Goal: Find specific page/section: Find specific page/section

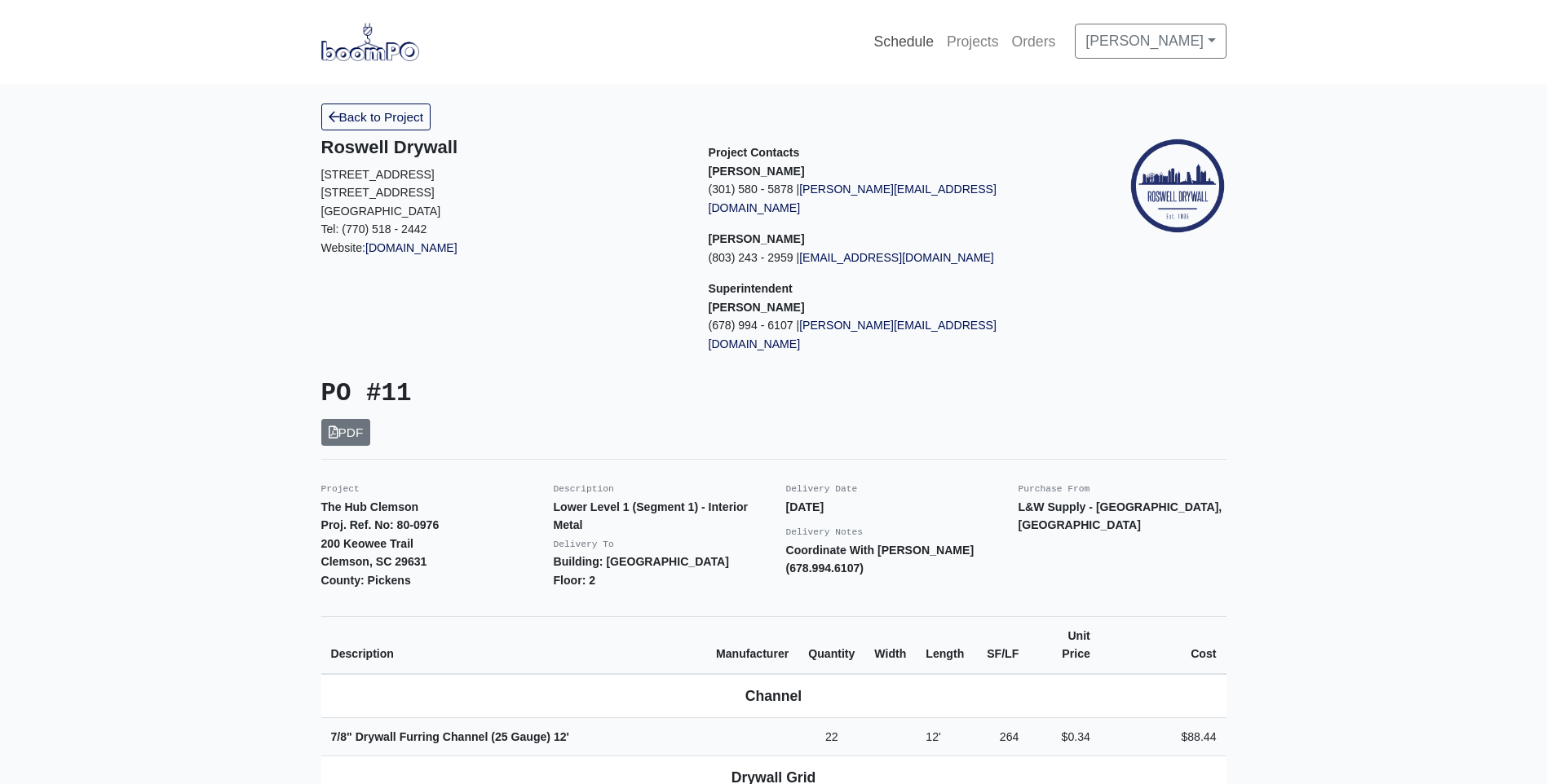
click at [926, 38] on link "Schedule" at bounding box center [903, 42] width 73 height 36
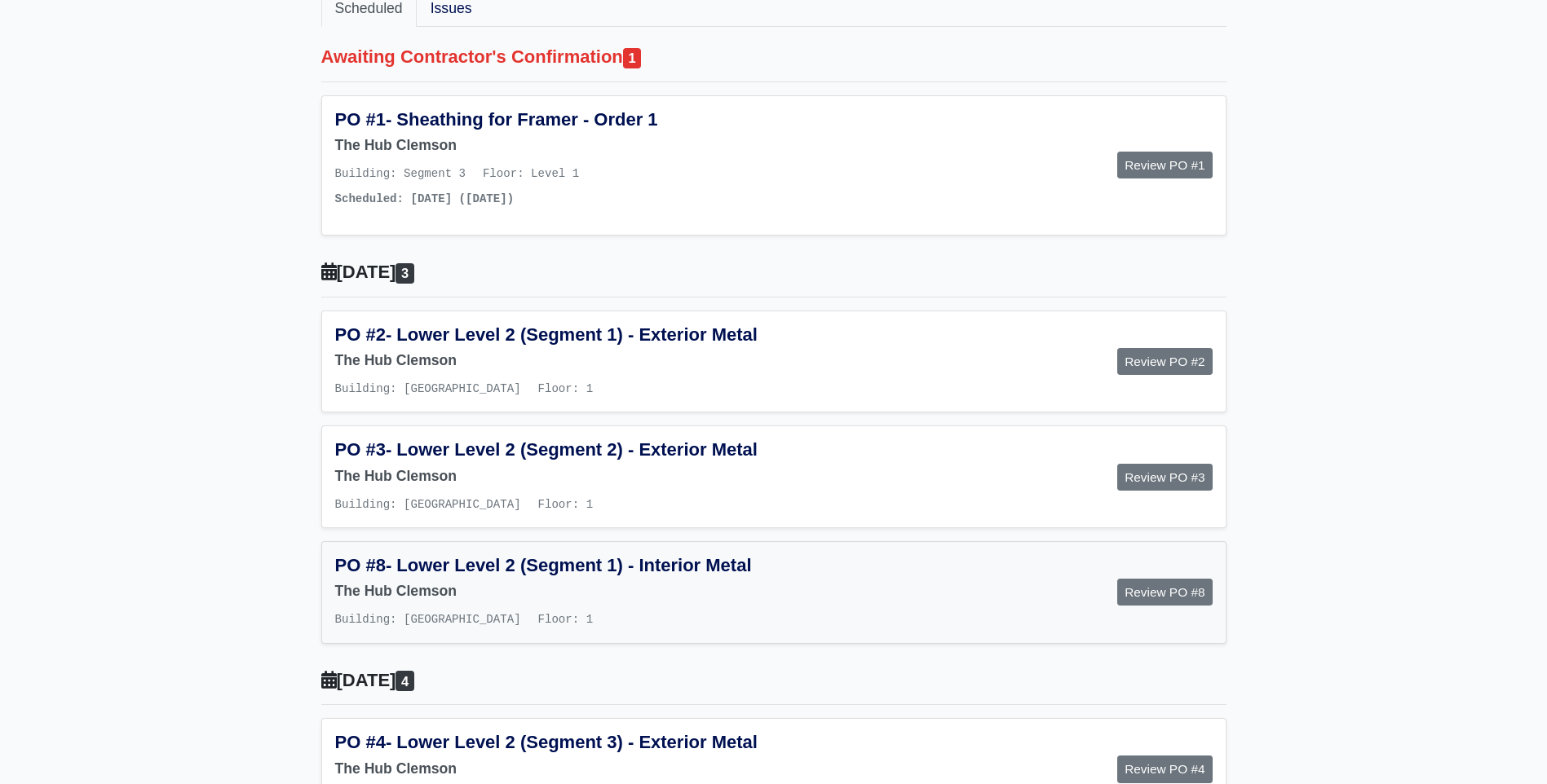
scroll to position [244, 0]
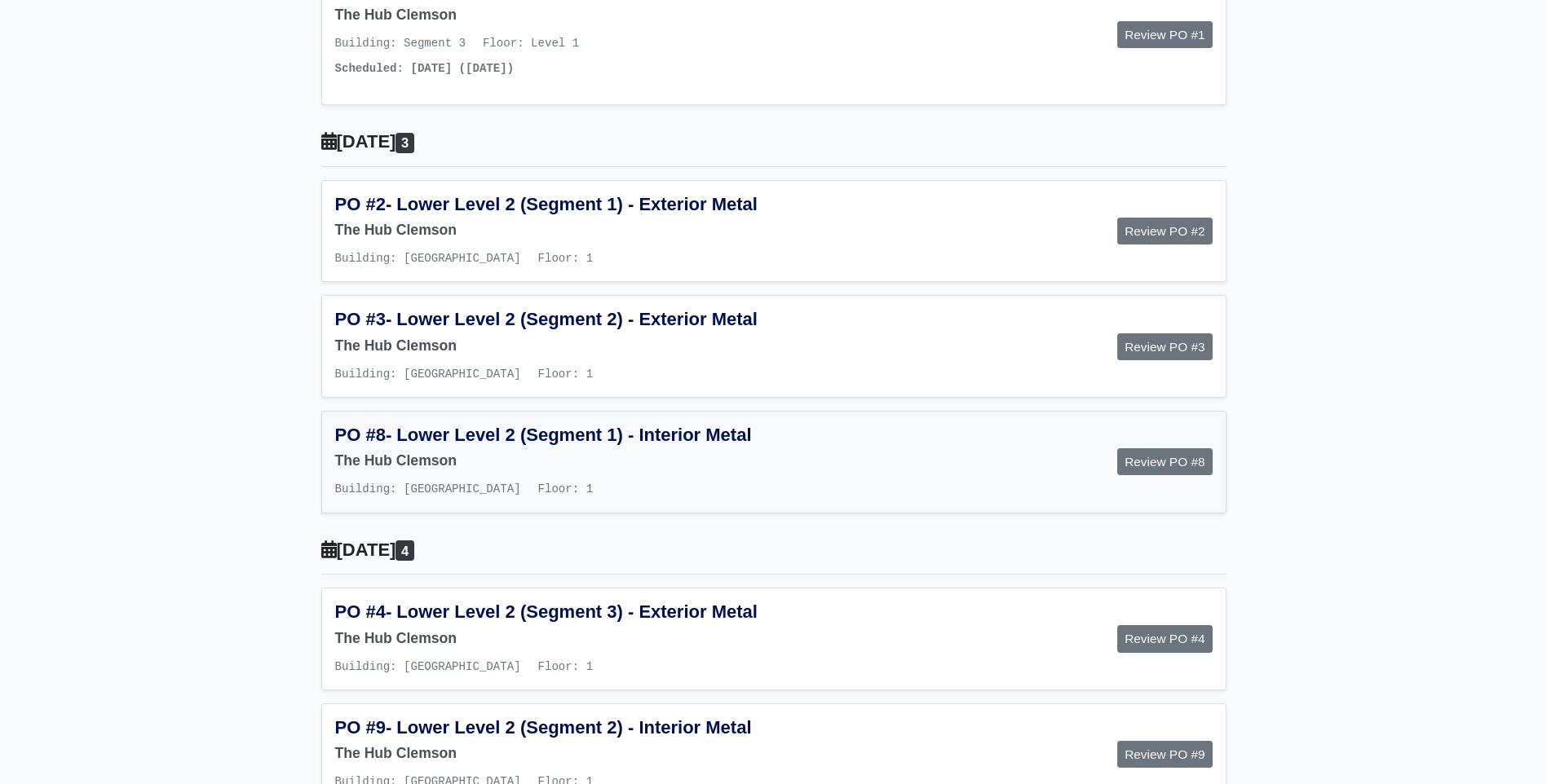
click at [496, 470] on h6 "The Hub Clemson" at bounding box center [549, 461] width 427 height 17
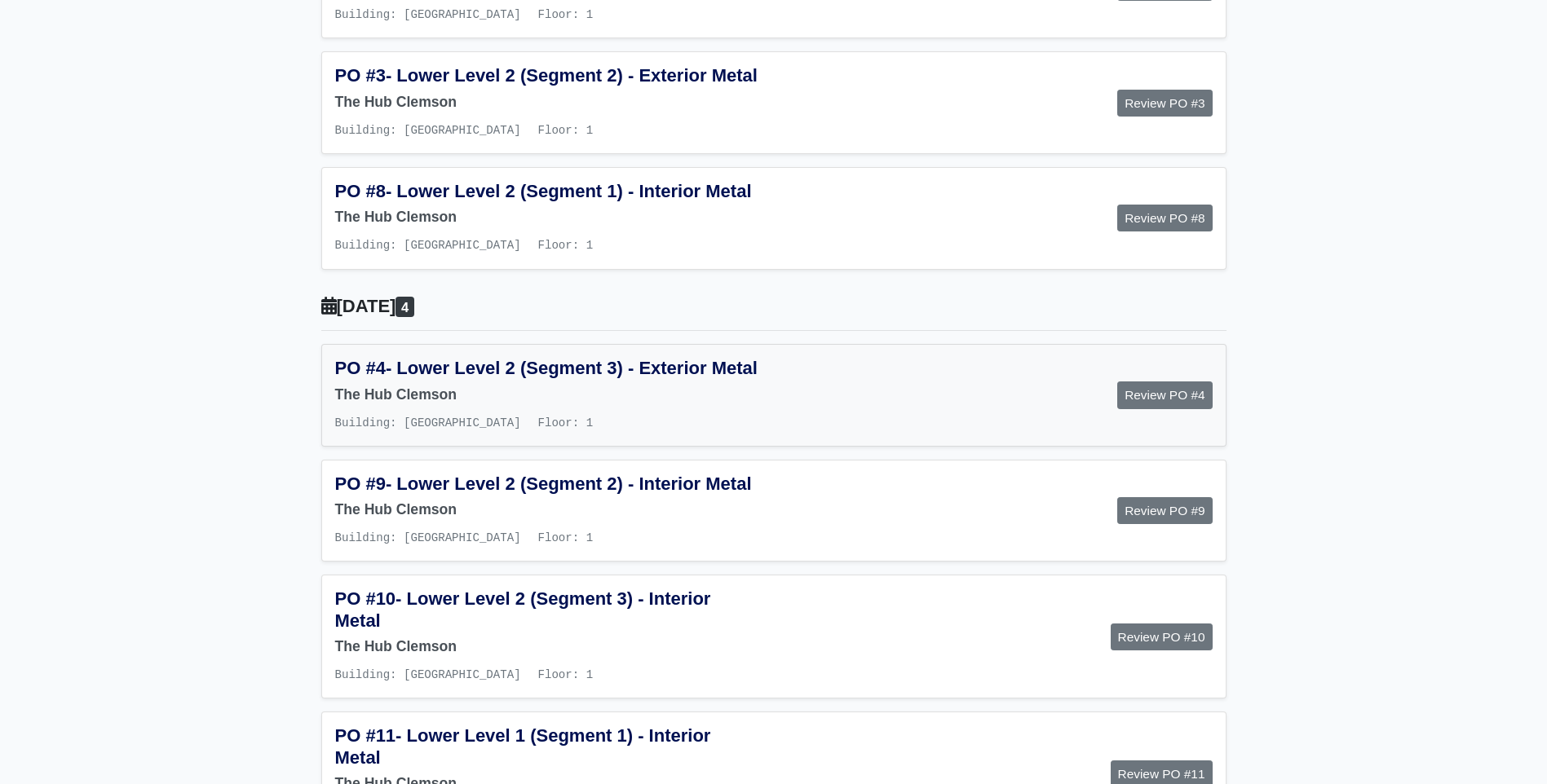
scroll to position [489, 0]
click at [453, 518] on h6 "The Hub Clemson" at bounding box center [549, 509] width 427 height 17
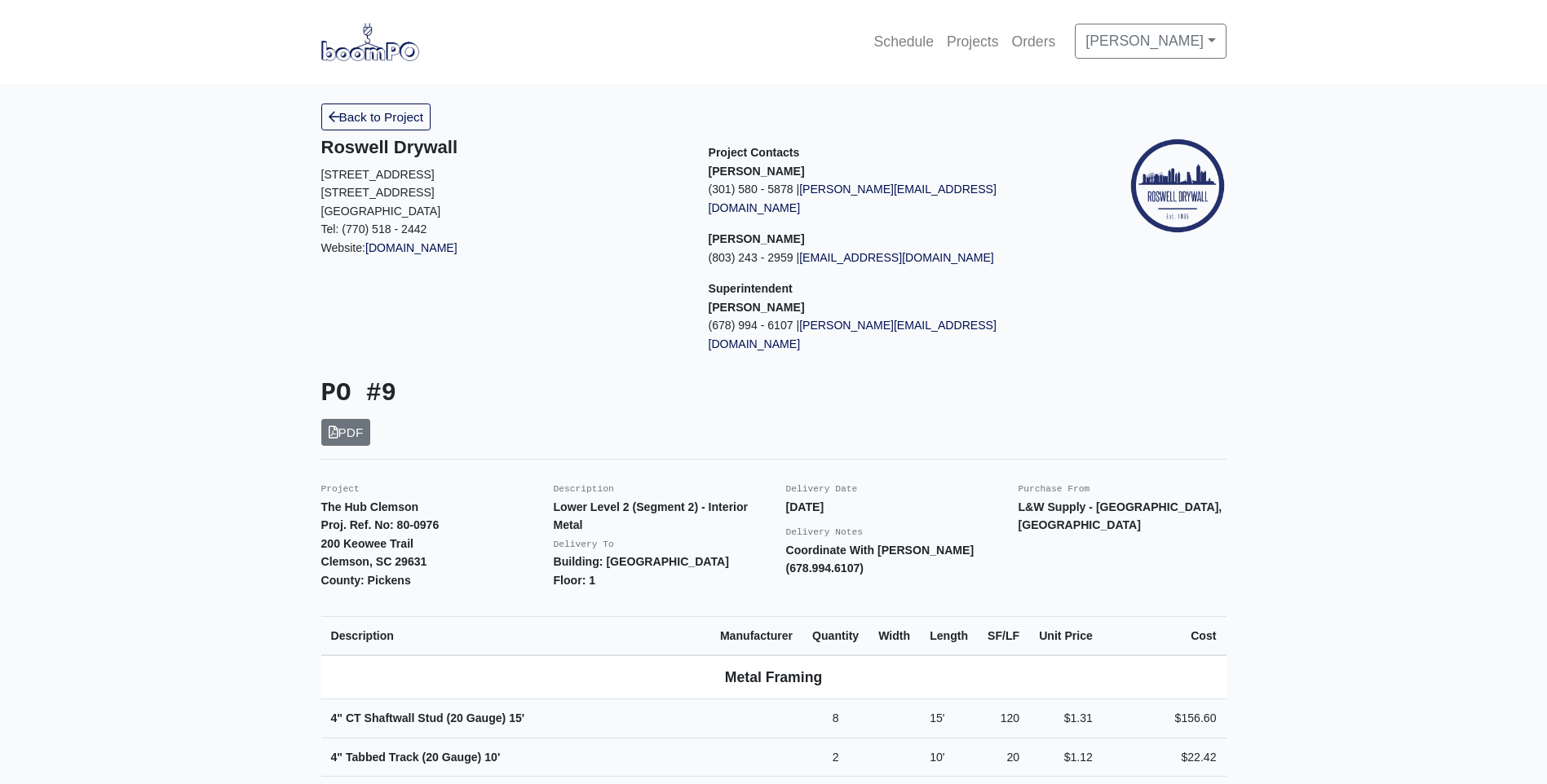
click at [1090, 405] on div "PO #9 PDF" at bounding box center [774, 412] width 930 height 67
